Goal: Find specific page/section: Find specific page/section

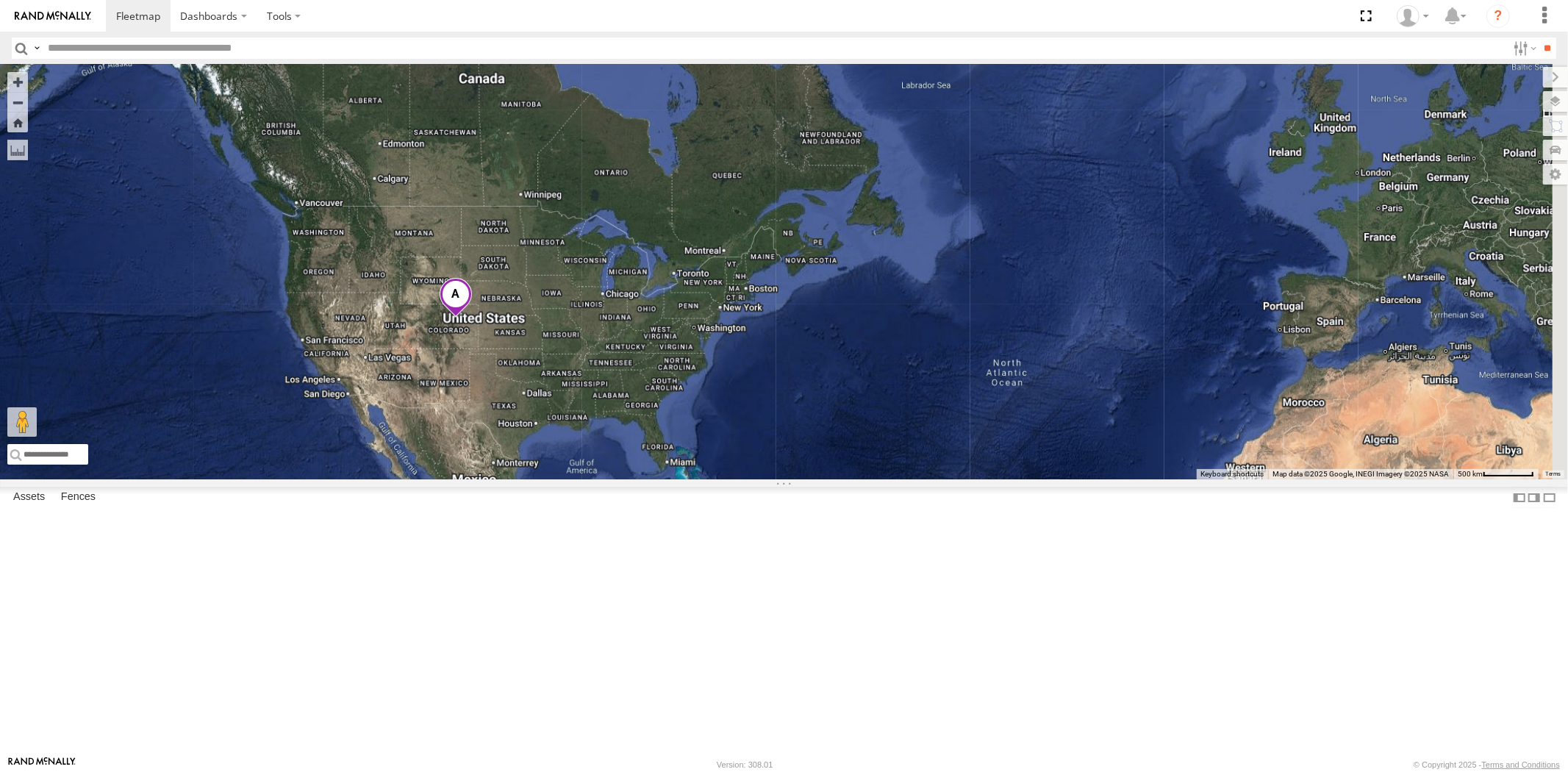
drag, startPoint x: 840, startPoint y: 474, endPoint x: 819, endPoint y: 468, distance: 21.8
click at [831, 458] on div at bounding box center [784, 271] width 1568 height 414
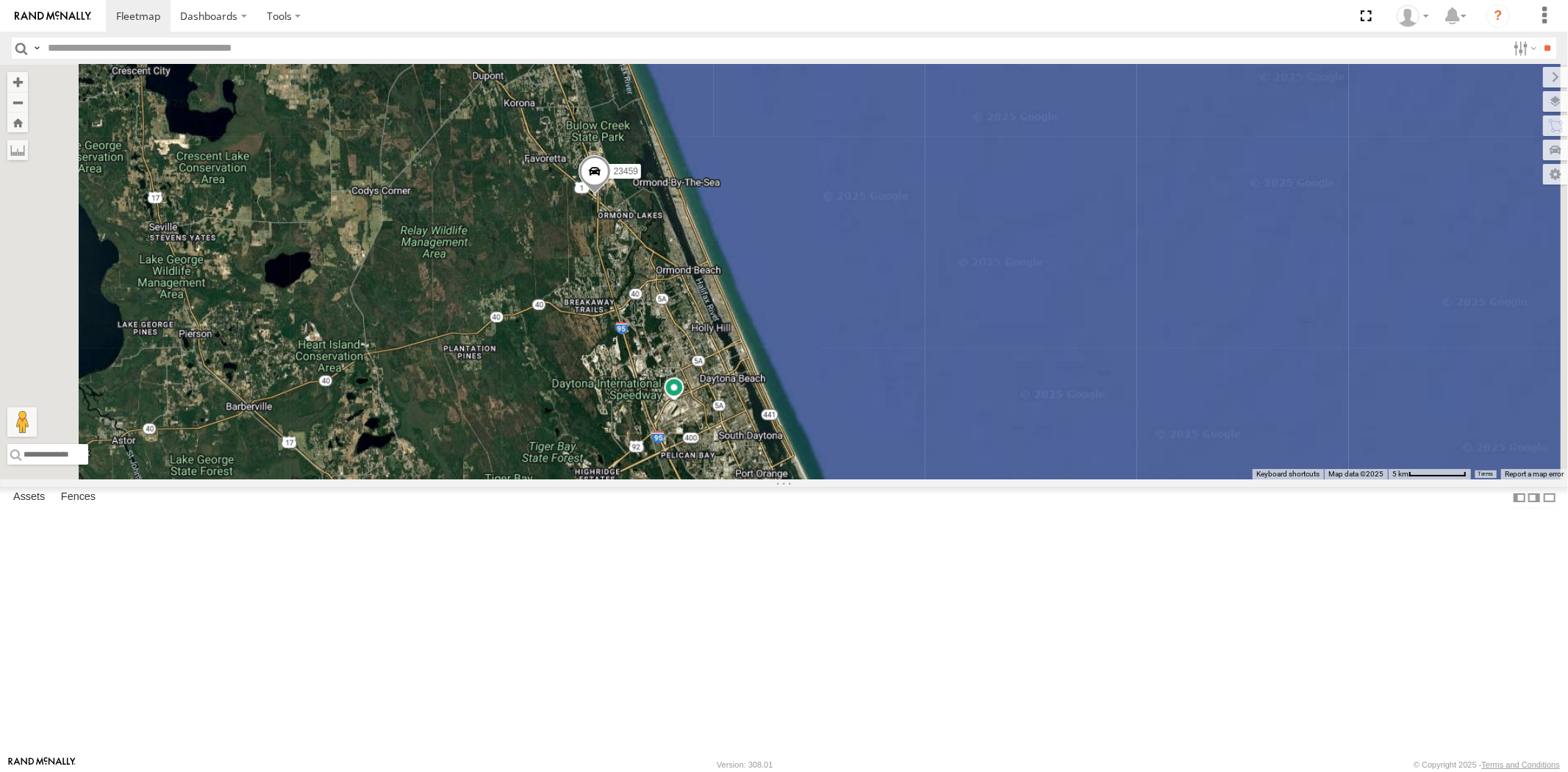
drag, startPoint x: 798, startPoint y: 439, endPoint x: 835, endPoint y: 535, distance: 102.9
click at [841, 479] on div "23459" at bounding box center [784, 271] width 1568 height 414
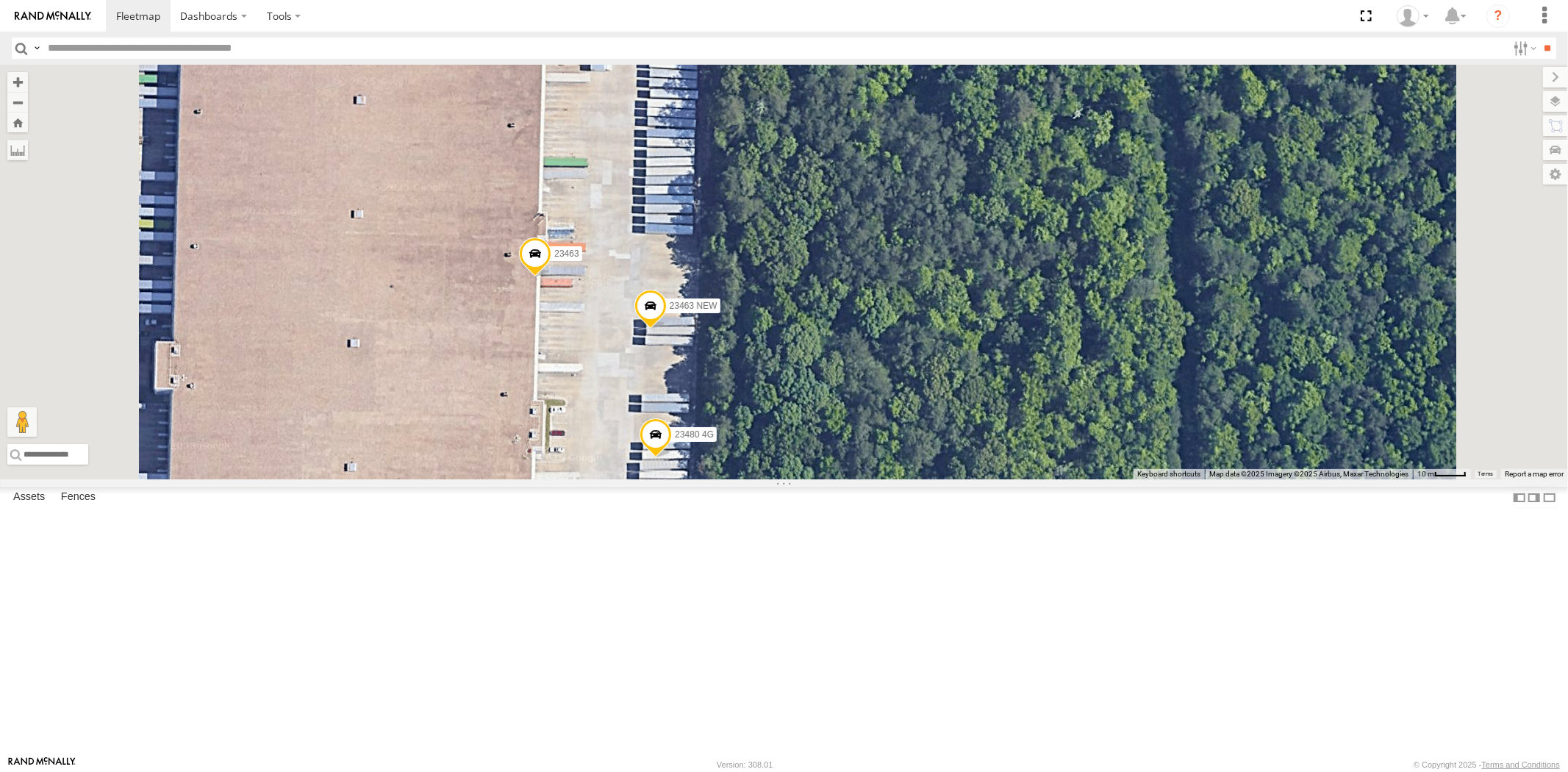
drag, startPoint x: 788, startPoint y: 498, endPoint x: 782, endPoint y: 481, distance: 18.0
click at [782, 479] on div "23207 NEW 23207xx 23480 23474 23461 4G 23463 NEW 23480 4G 23463" at bounding box center [784, 271] width 1568 height 414
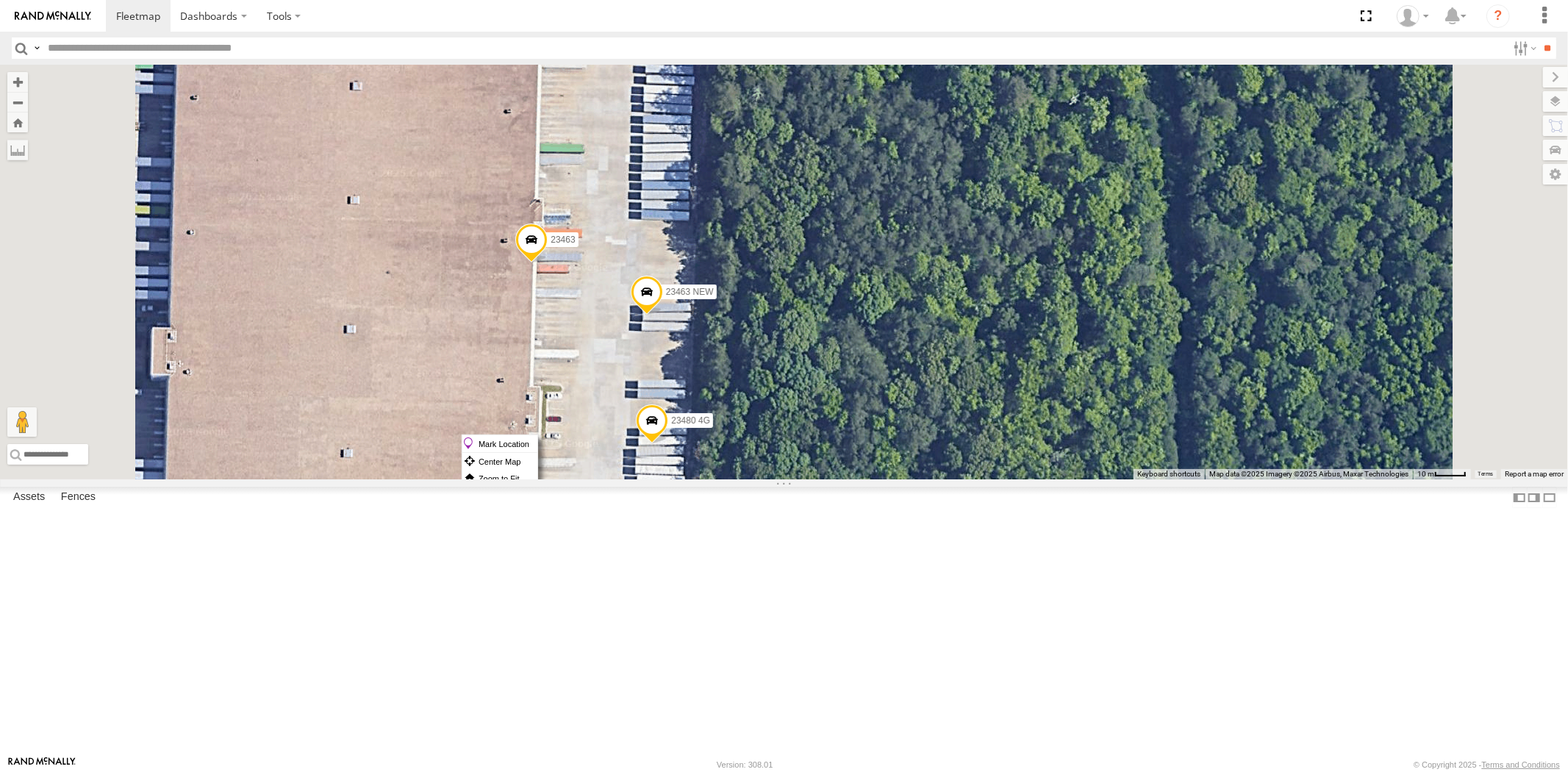
drag, startPoint x: 829, startPoint y: 434, endPoint x: 848, endPoint y: 446, distance: 22.5
click at [537, 446] on label "Mark Location" at bounding box center [499, 444] width 75 height 17
click at [661, 296] on span at bounding box center [645, 276] width 32 height 40
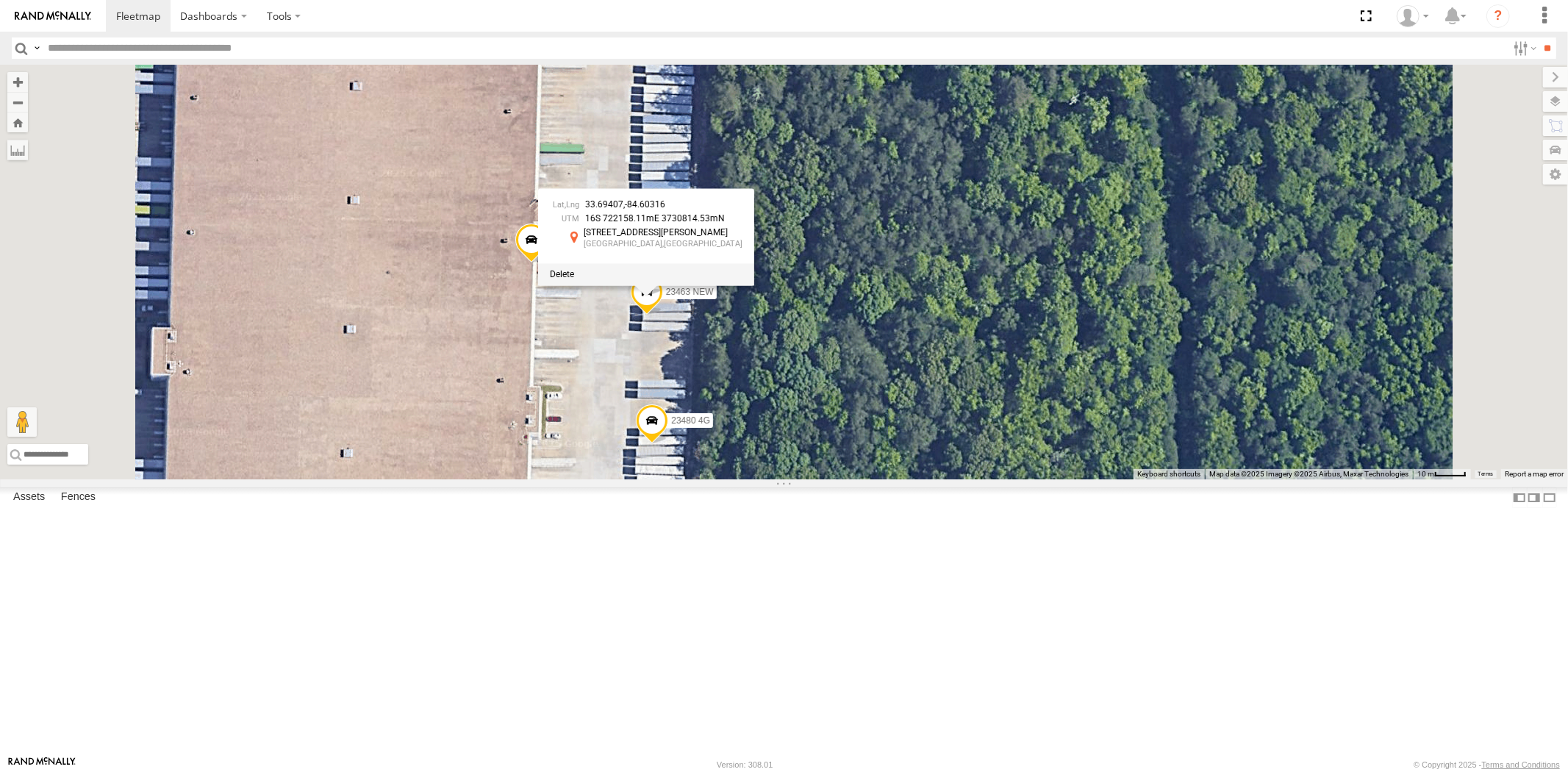
click at [668, 444] on span at bounding box center [652, 424] width 32 height 40
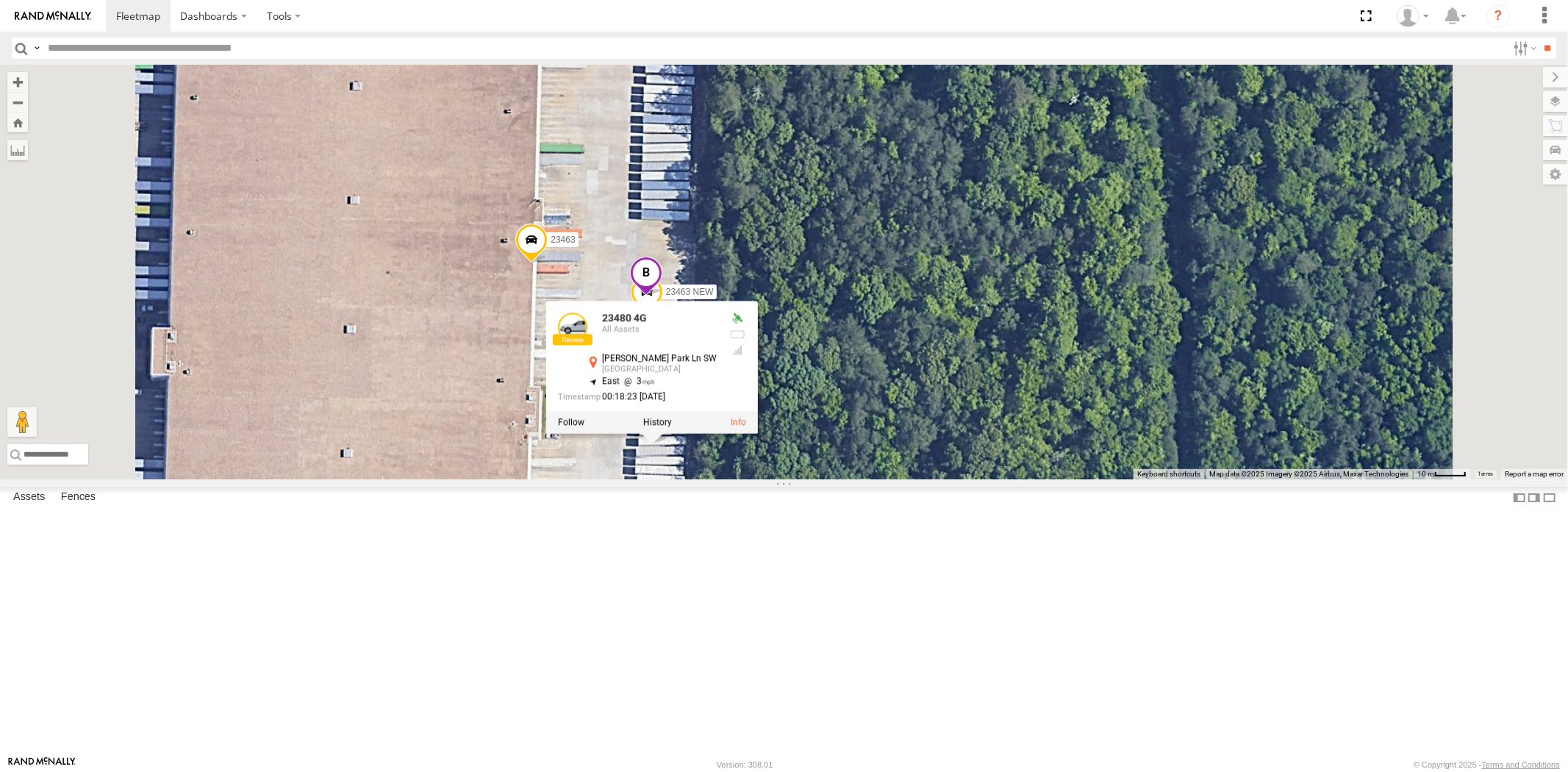
click at [818, 479] on div "23207 NEW 23207xx 23480 23474 23461 4G 23463 NEW 23480 4G 23463 23480 4G All As…" at bounding box center [784, 271] width 1568 height 414
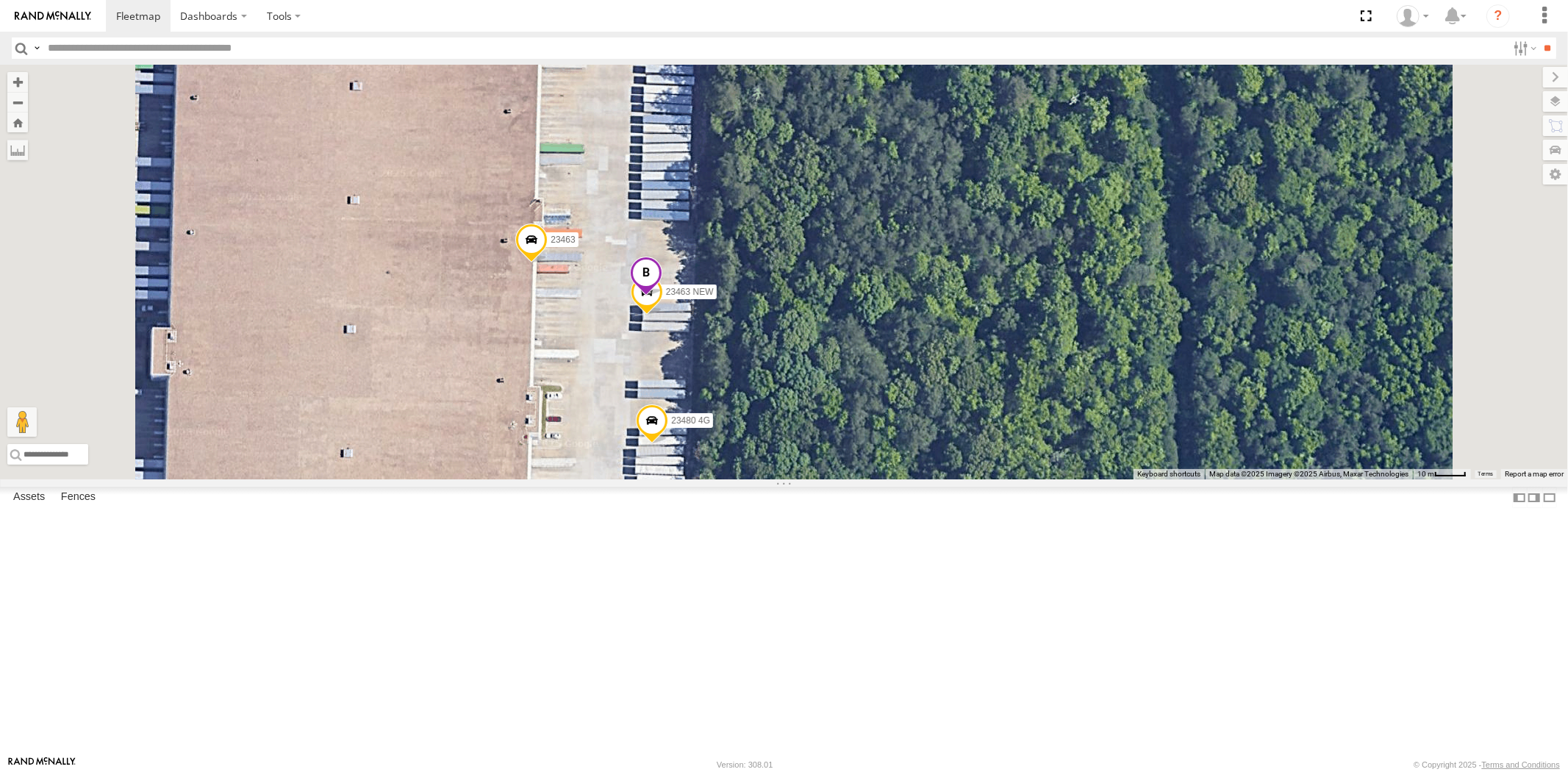
drag, startPoint x: 829, startPoint y: 564, endPoint x: 839, endPoint y: 574, distance: 14.1
click at [537, 574] on label "Mark Location" at bounding box center [499, 574] width 75 height 17
click at [661, 426] on span at bounding box center [645, 407] width 32 height 40
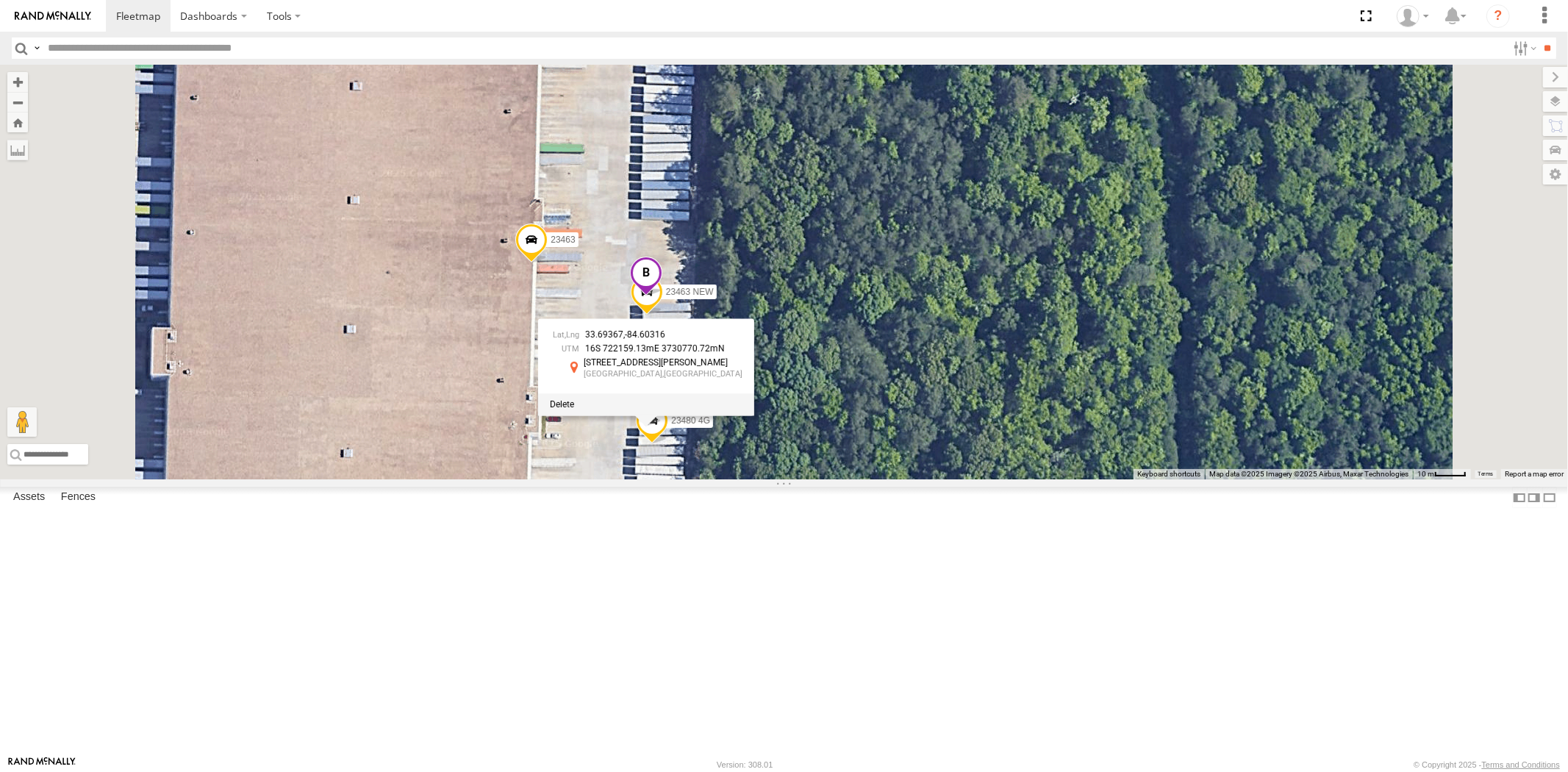
drag, startPoint x: 763, startPoint y: 542, endPoint x: 784, endPoint y: 517, distance: 32.6
click at [574, 410] on span at bounding box center [563, 404] width 25 height 10
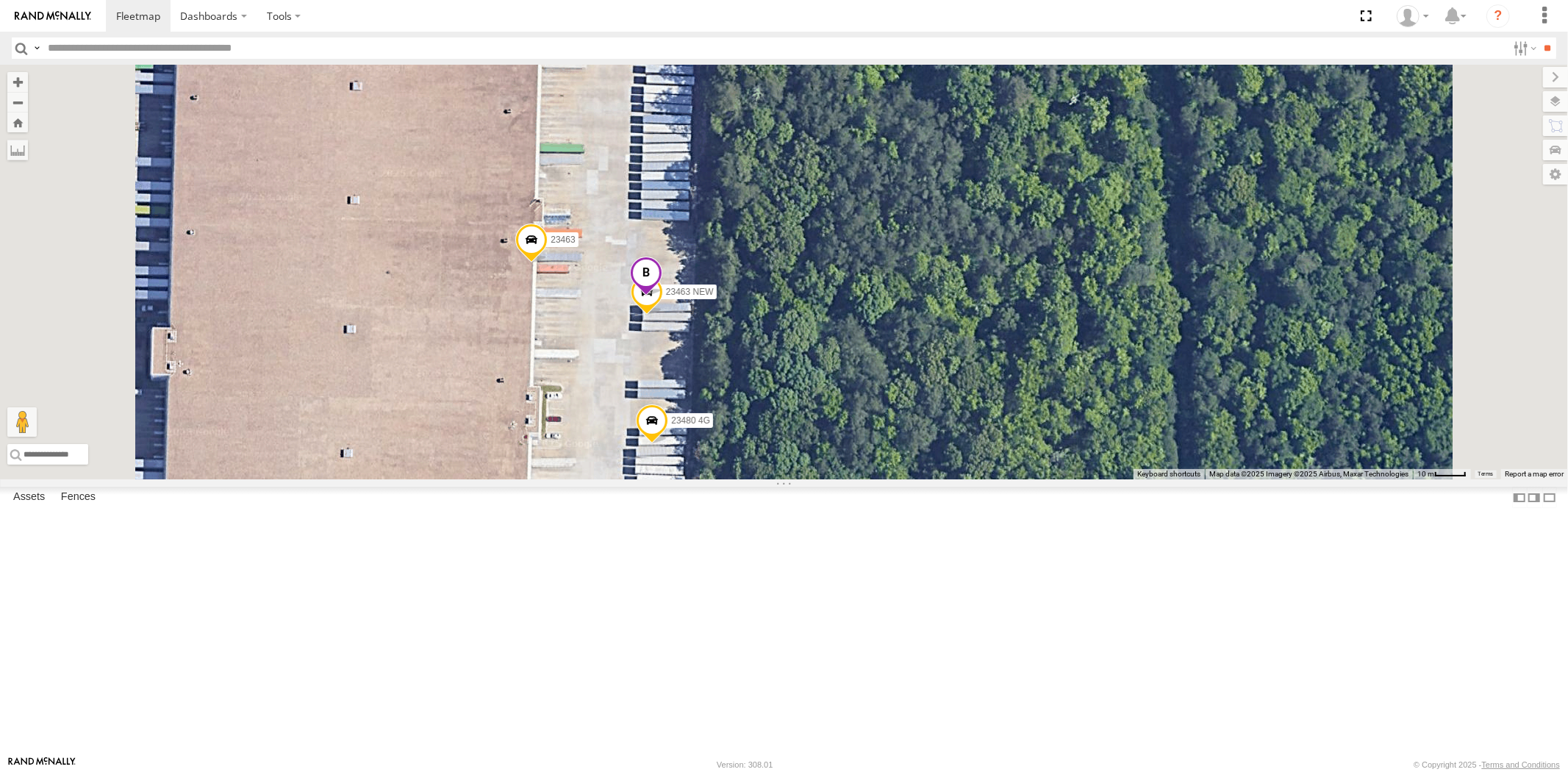
click at [661, 296] on span at bounding box center [645, 276] width 32 height 40
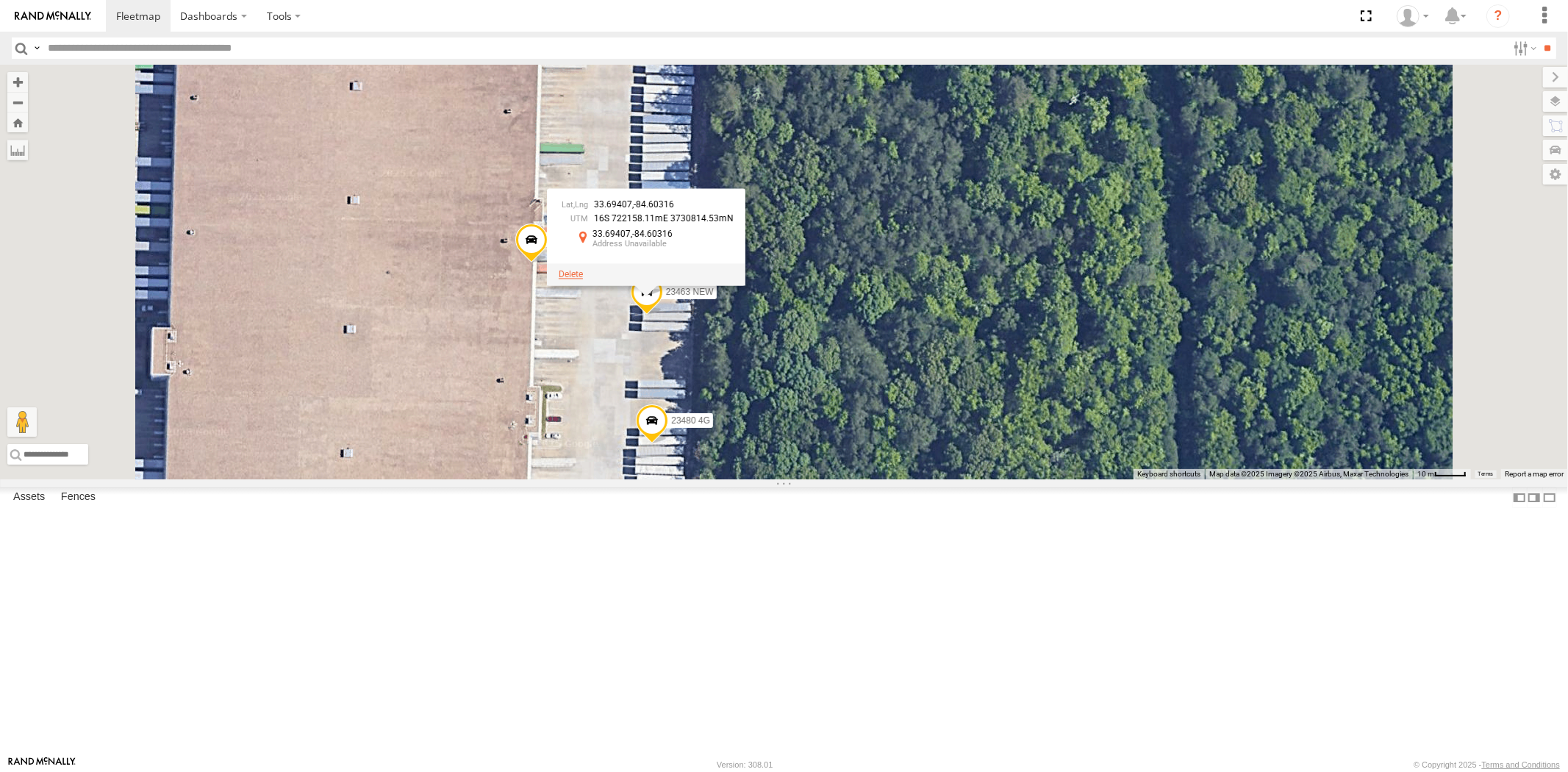
click at [582, 279] on span at bounding box center [571, 274] width 25 height 10
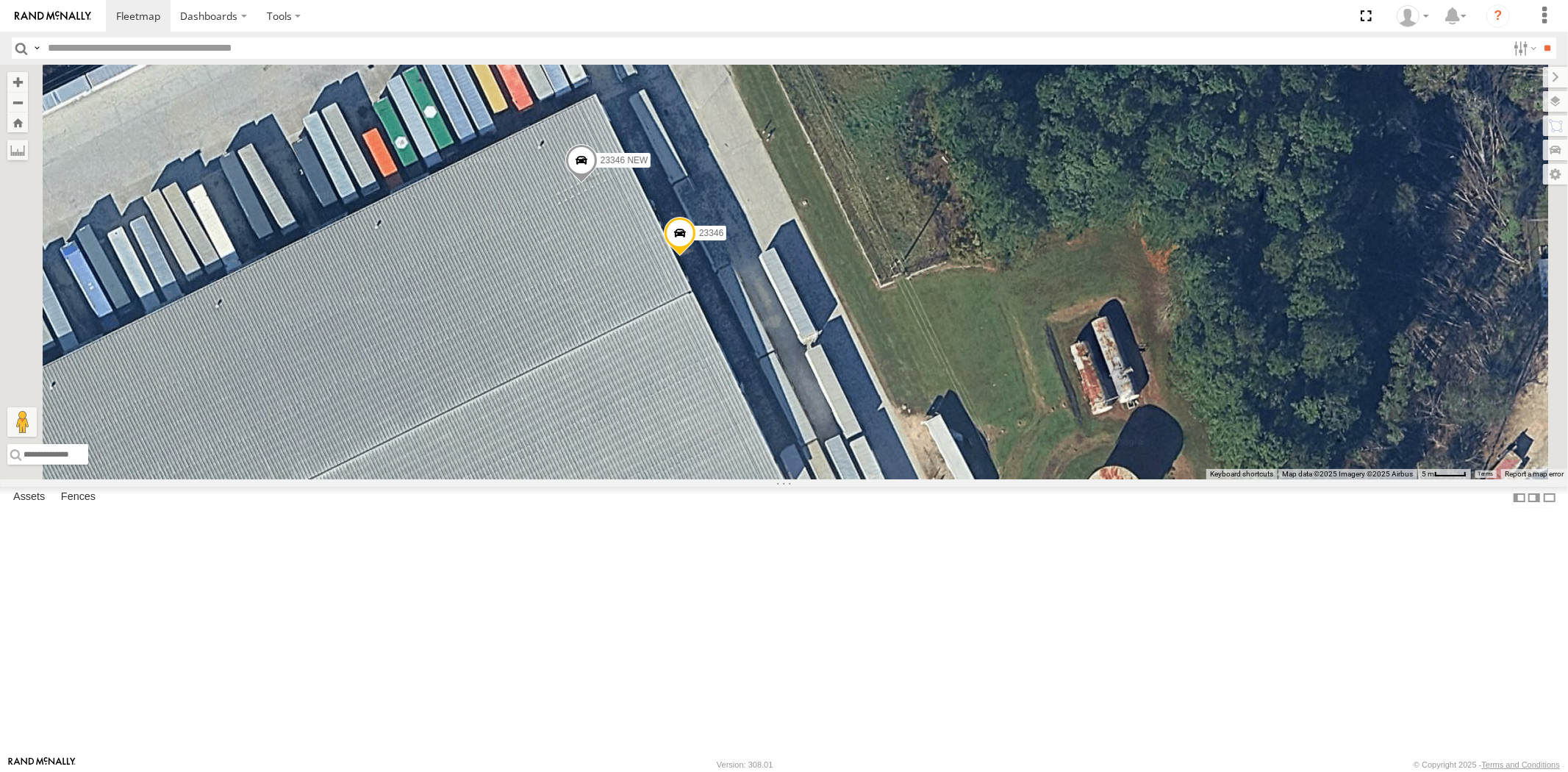
click at [127, 50] on input "text" at bounding box center [774, 48] width 1465 height 21
paste input "*****"
type input "*****"
click at [1539, 38] on input "**" at bounding box center [1547, 48] width 17 height 21
click at [0, 0] on div "23469 4G All Assets" at bounding box center [0, 0] width 0 height 0
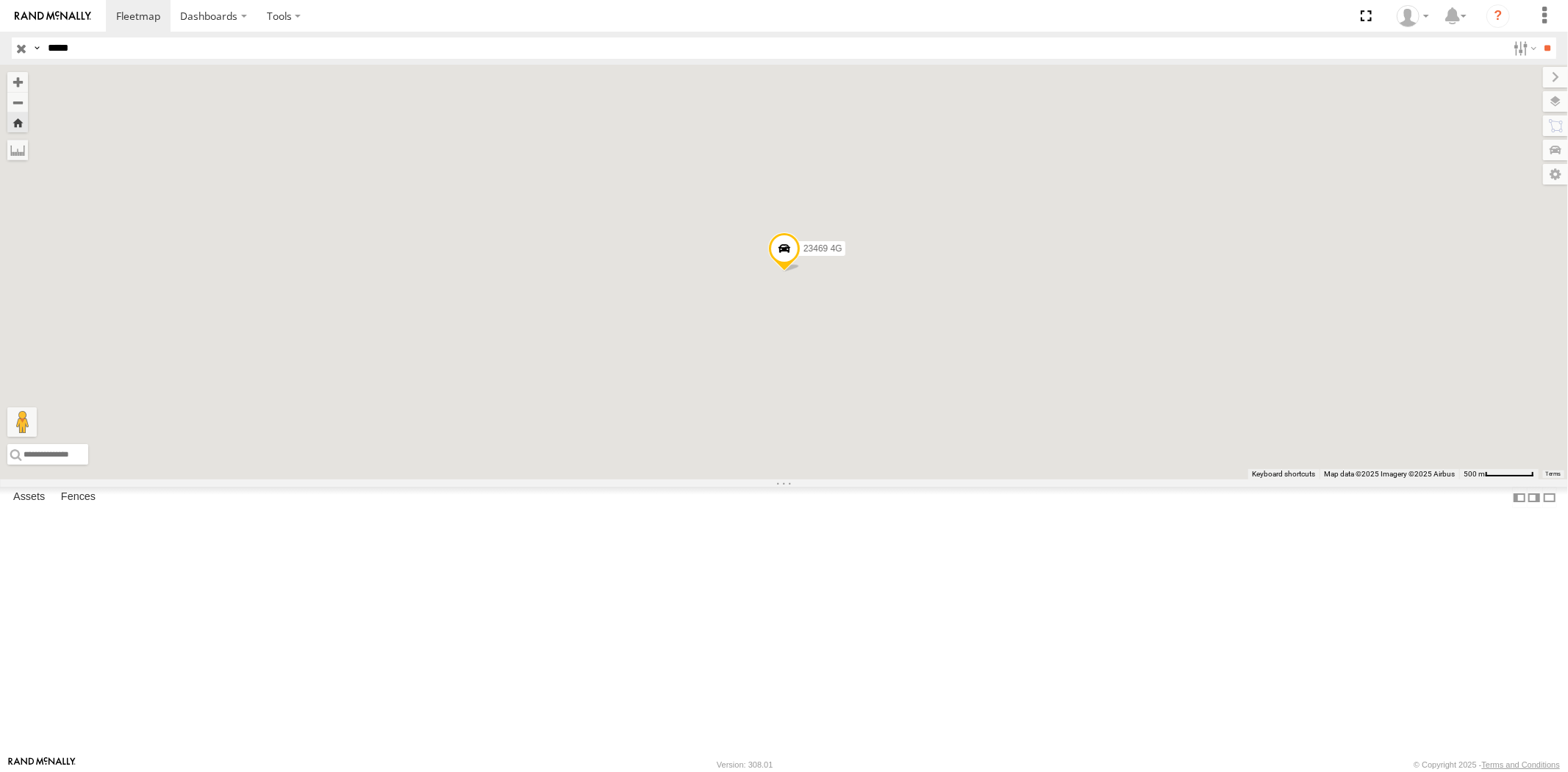
click at [0, 0] on div "23469 4G All Assets" at bounding box center [0, 0] width 0 height 0
click at [0, 0] on div "23469 XX" at bounding box center [0, 0] width 0 height 0
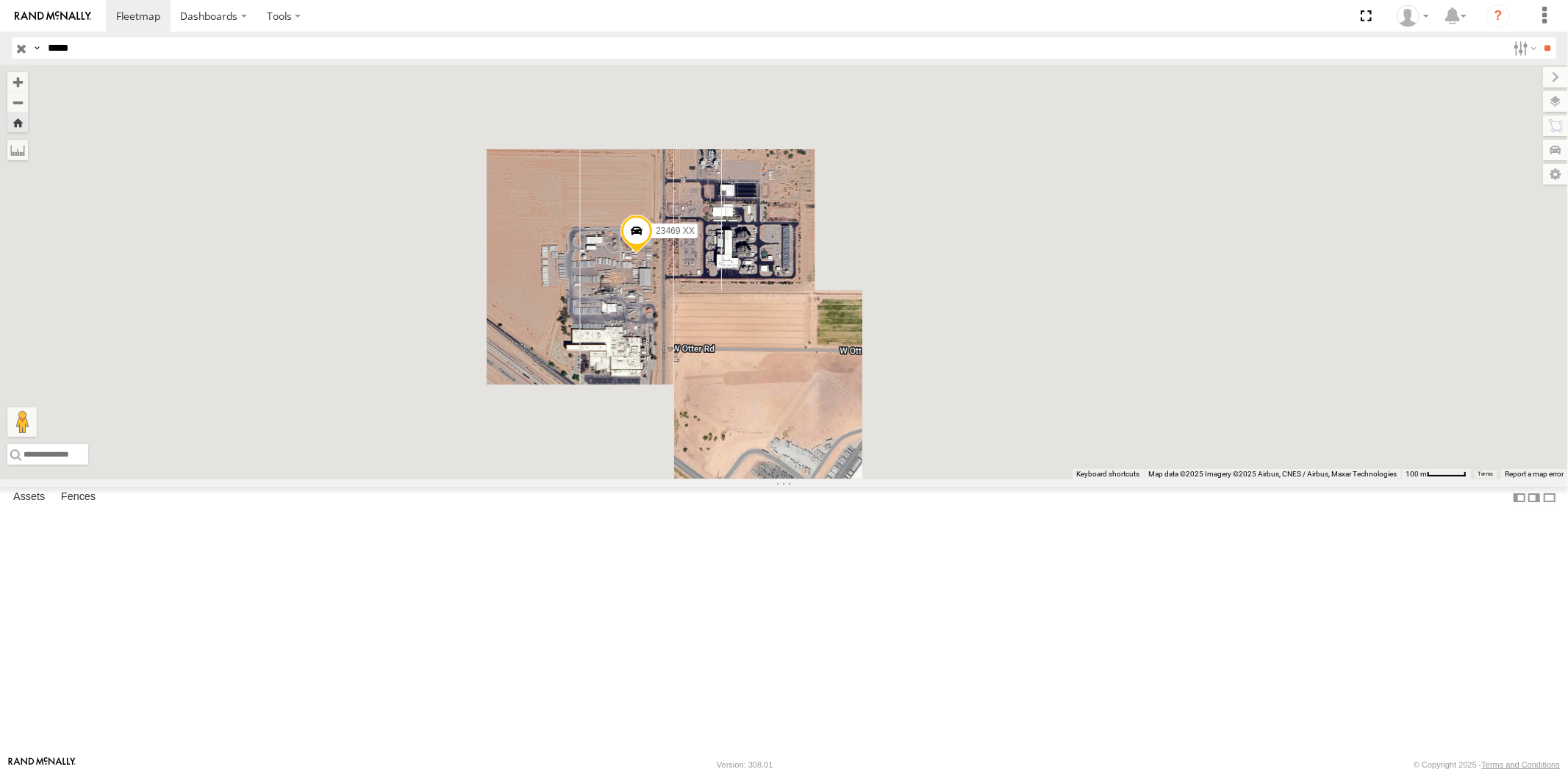
click at [21, 46] on input "button" at bounding box center [21, 48] width 19 height 21
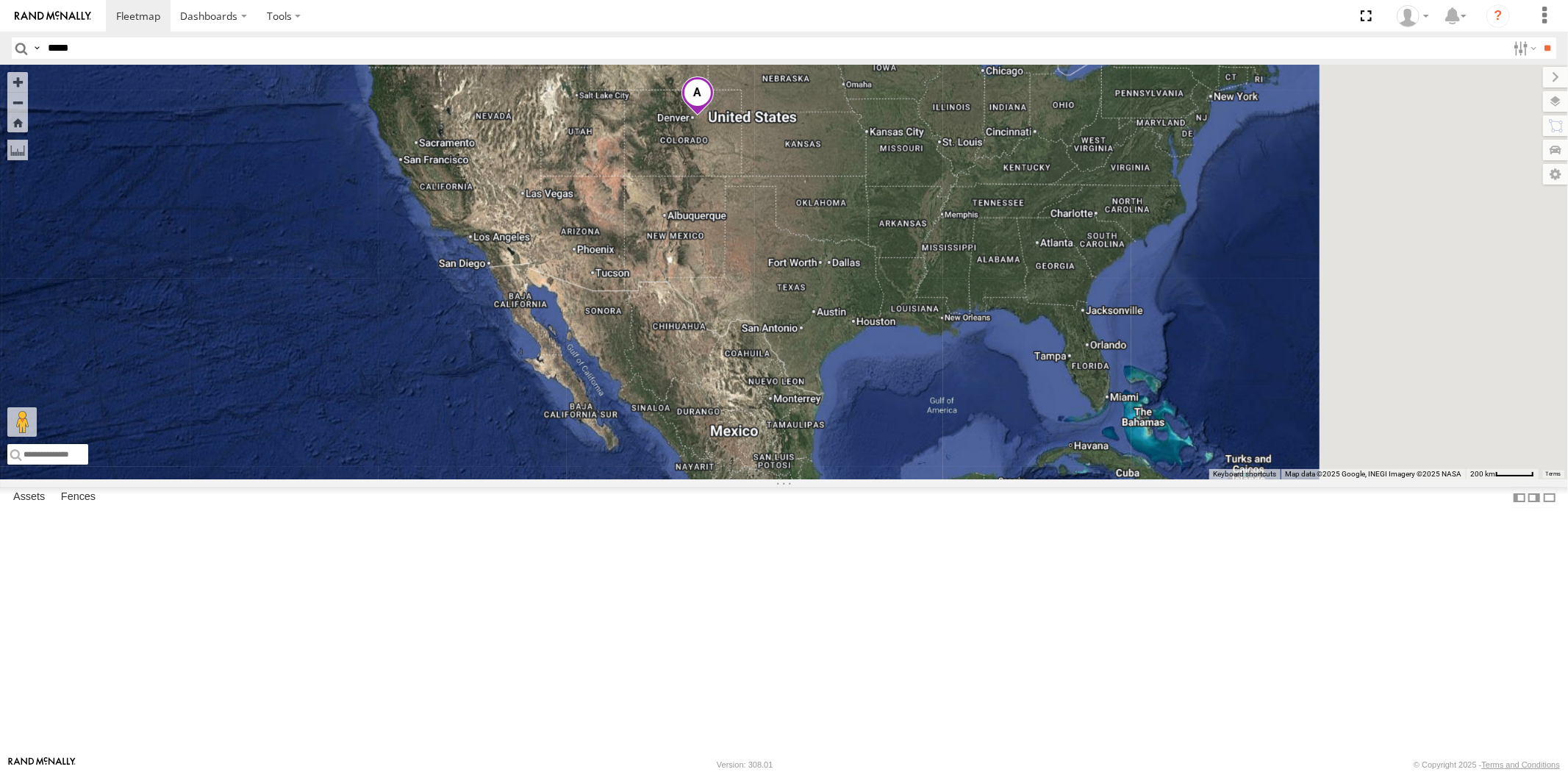
drag, startPoint x: 869, startPoint y: 374, endPoint x: 816, endPoint y: 377, distance: 53.1
click at [820, 377] on div at bounding box center [784, 271] width 1568 height 414
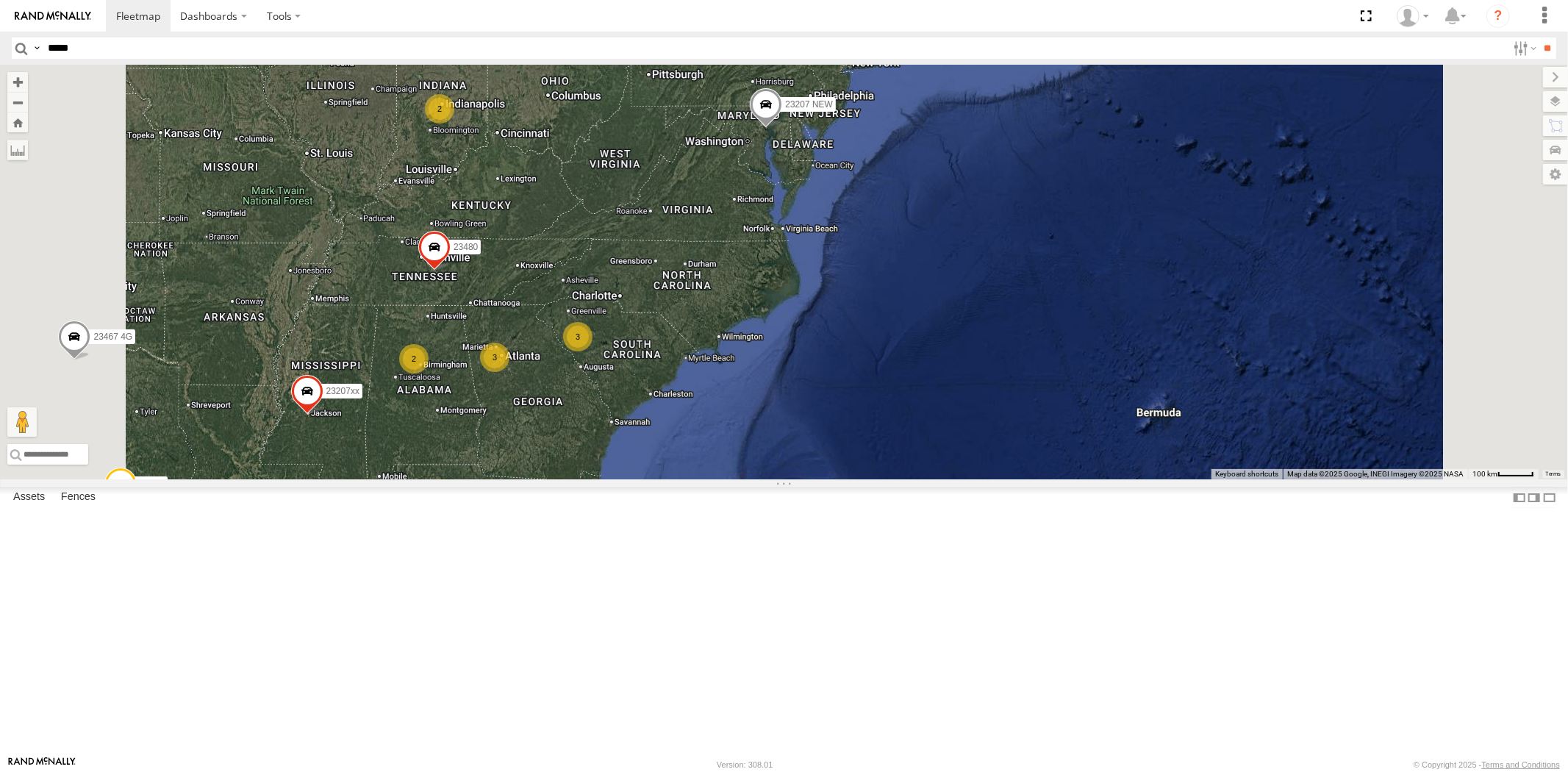
drag, startPoint x: 708, startPoint y: 322, endPoint x: 740, endPoint y: 310, distance: 34.2
click at [756, 331] on div "23207 NEW 23207xx 23460 23480 23467 4G 23474 4 2 2 2 3 2 3 23461 4G" at bounding box center [784, 271] width 1568 height 414
